Goal: Transaction & Acquisition: Subscribe to service/newsletter

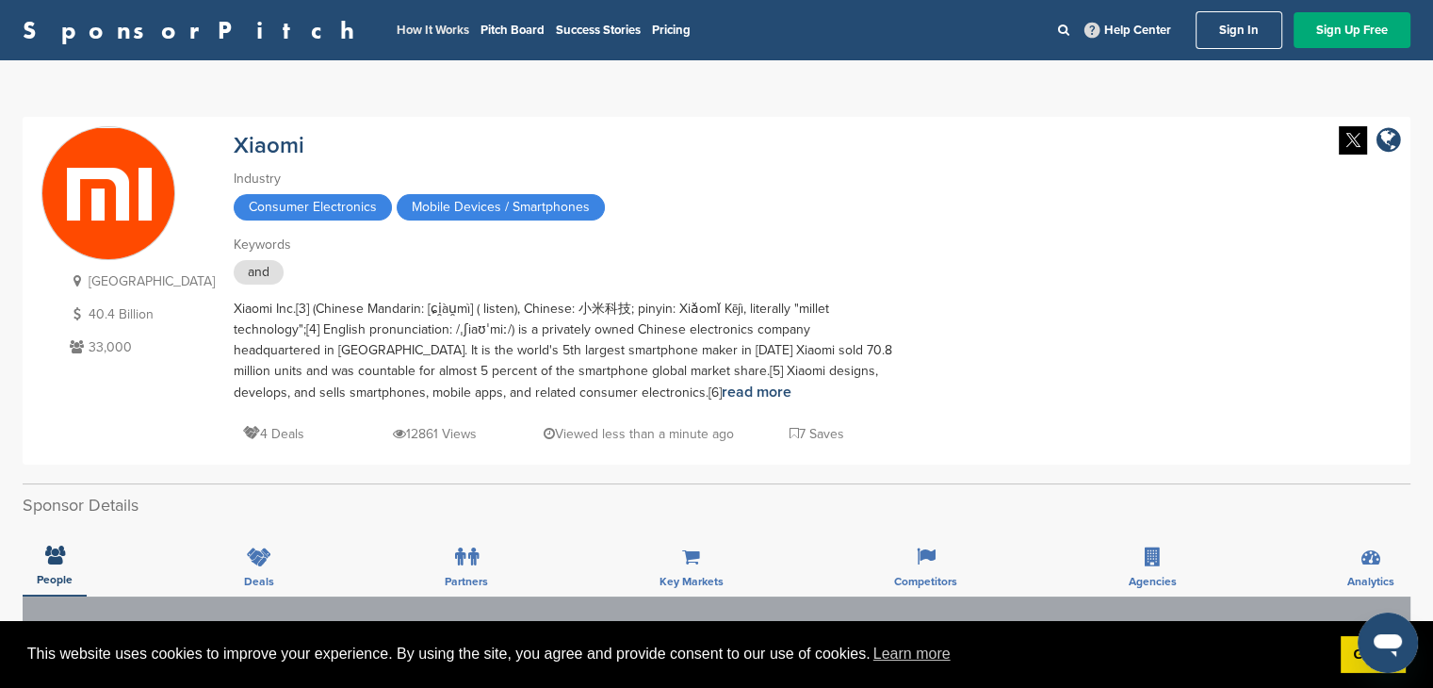
click at [397, 26] on link "How It Works" at bounding box center [433, 30] width 73 height 15
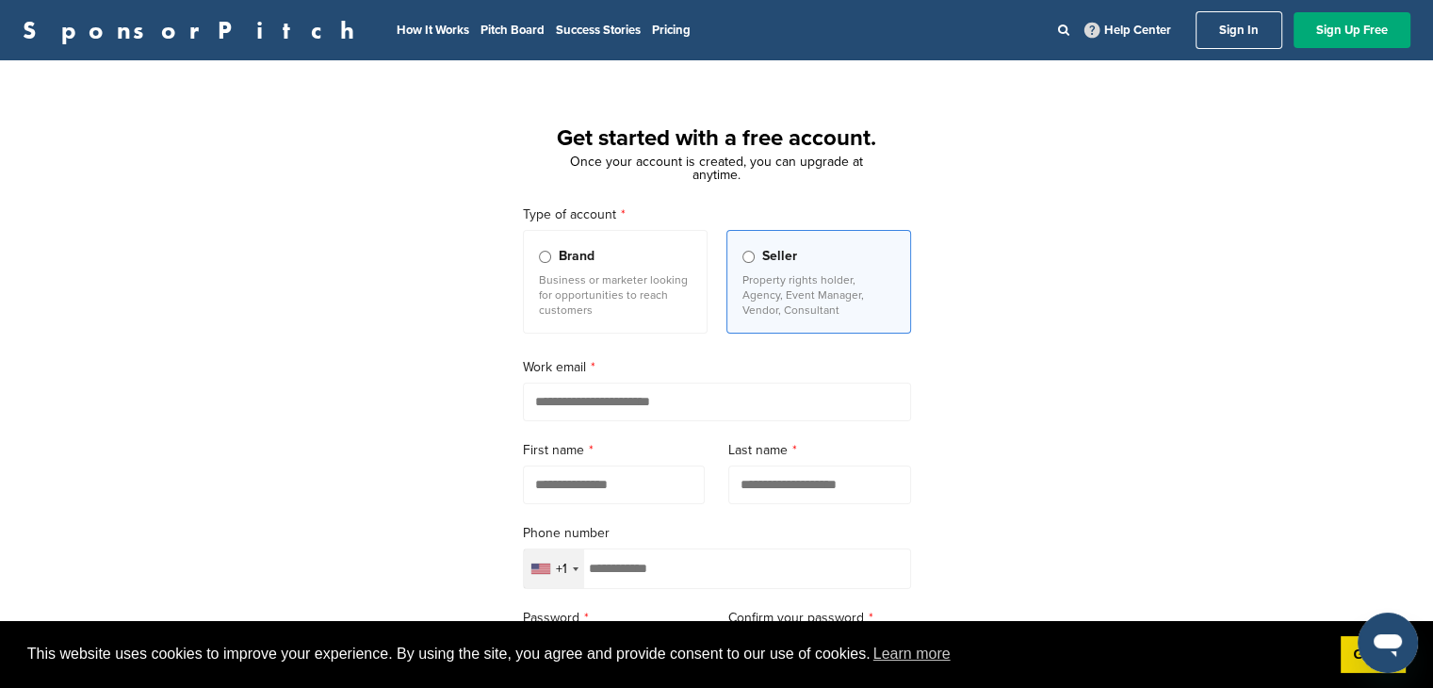
click at [644, 270] on label "Brand Business or marketer looking for opportunities to reach customers" at bounding box center [615, 282] width 185 height 104
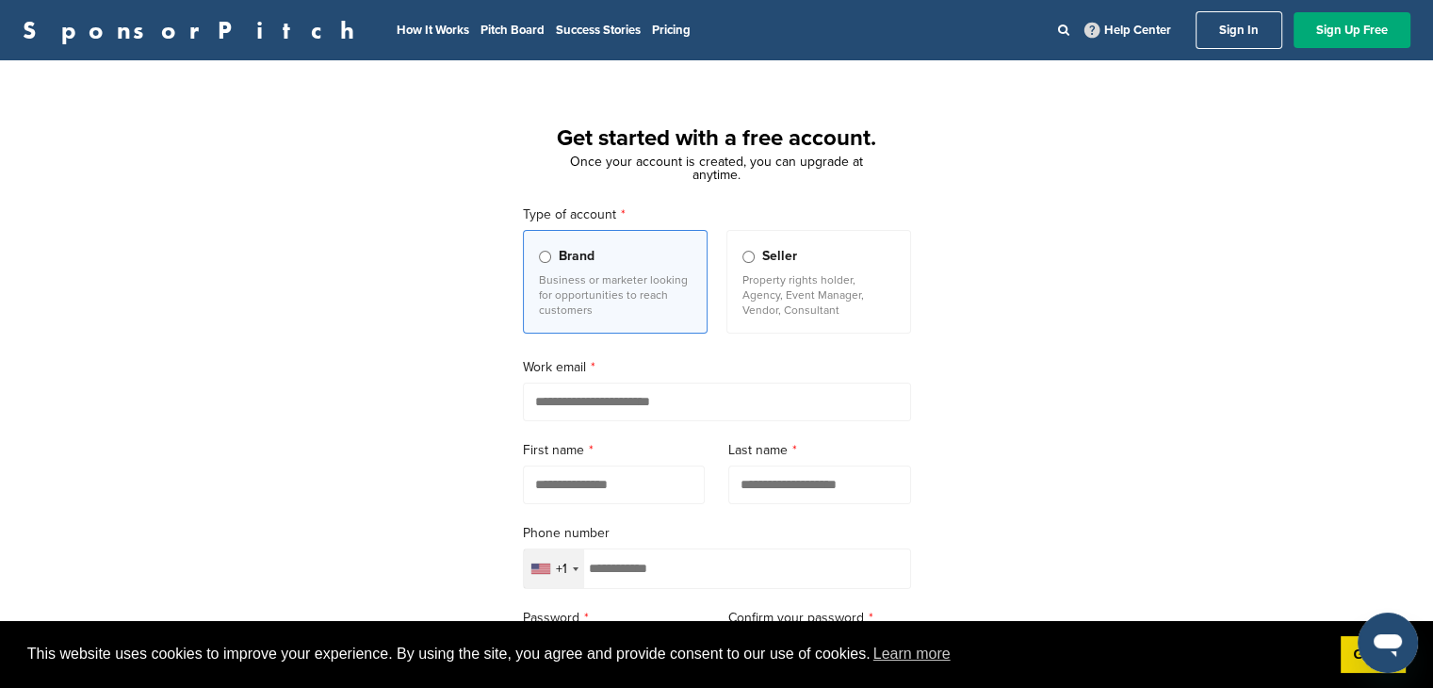
click at [754, 286] on p "Property rights holder, Agency, Event Manager, Vendor, Consultant" at bounding box center [818, 294] width 153 height 45
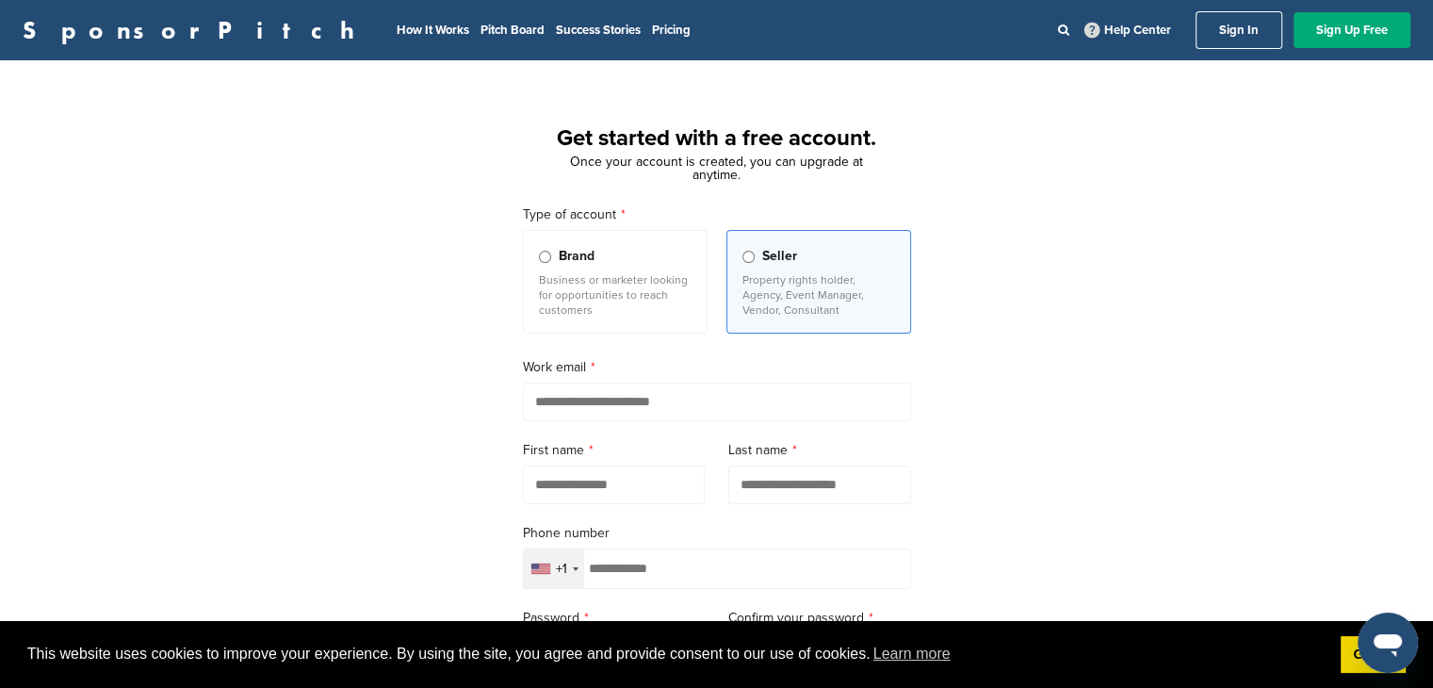
click at [659, 396] on input "email" at bounding box center [717, 401] width 388 height 39
